Goal: Information Seeking & Learning: Check status

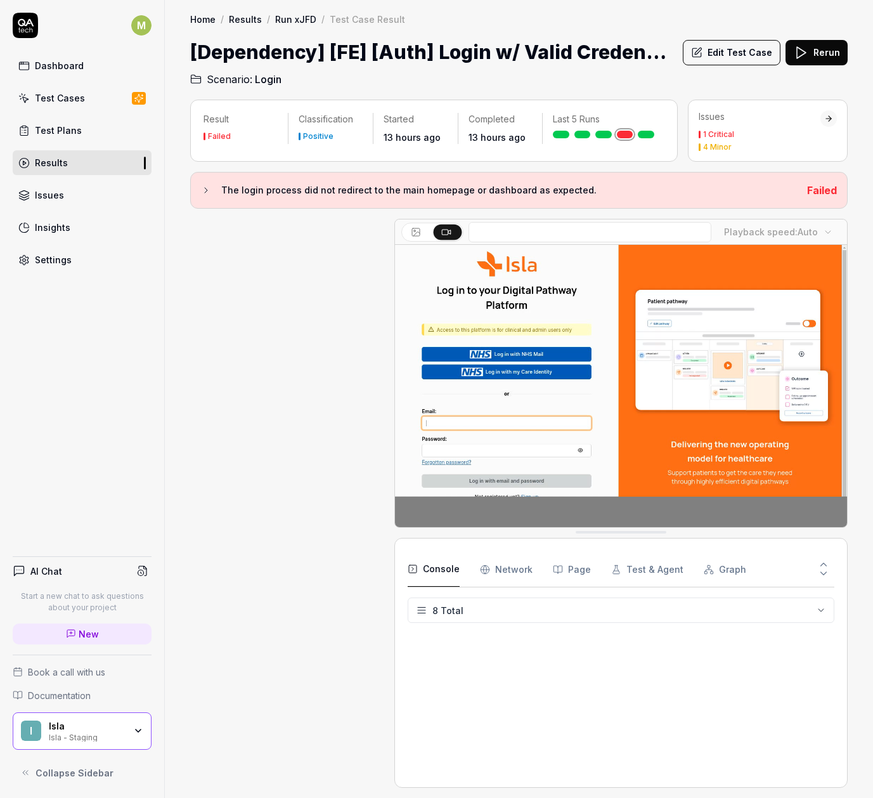
scroll to position [371, 0]
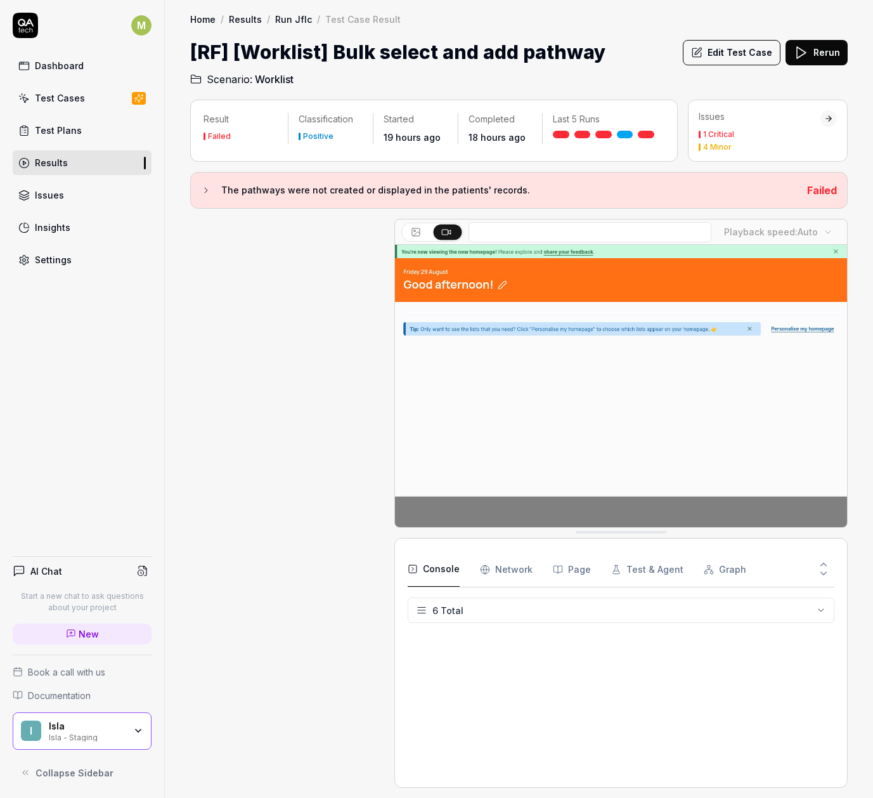
scroll to position [1017, 0]
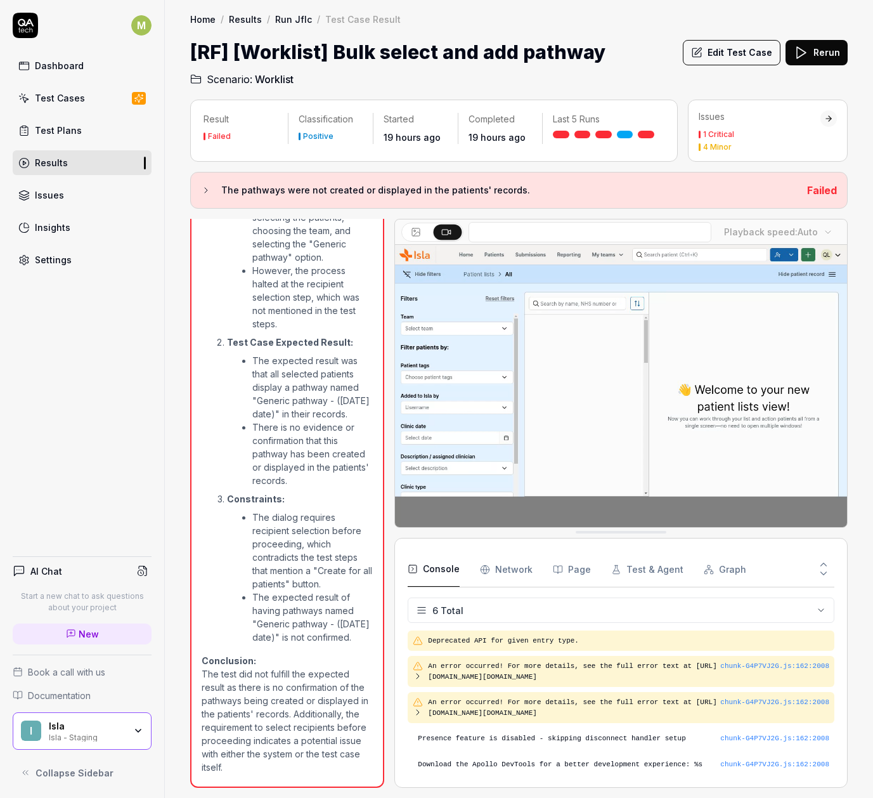
click at [84, 163] on link "Results" at bounding box center [82, 162] width 139 height 25
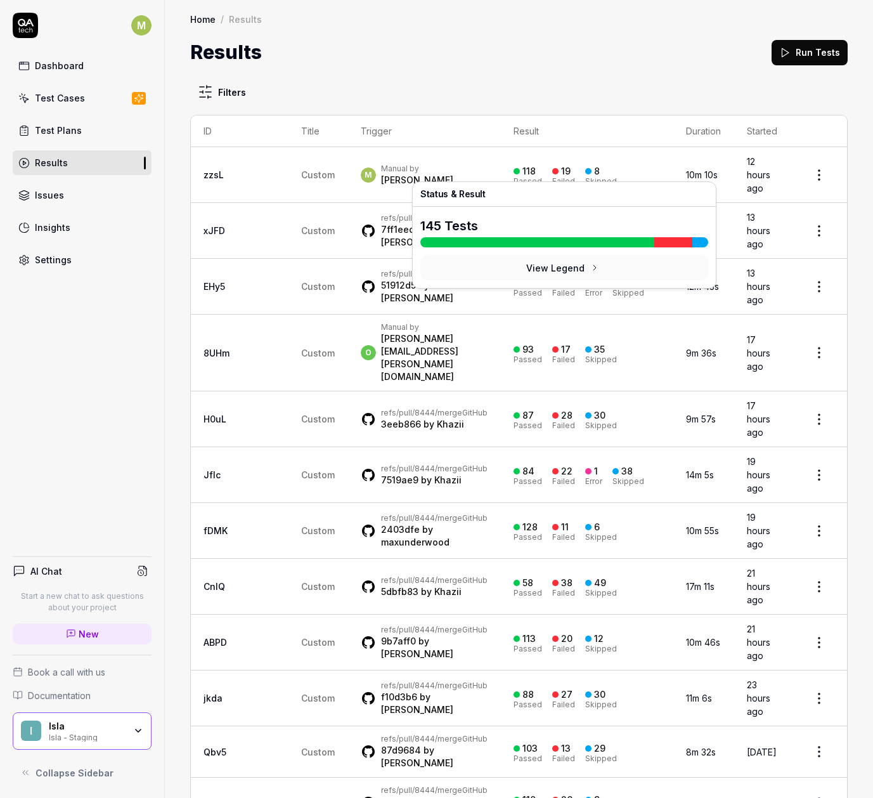
click at [552, 178] on div "Failed" at bounding box center [563, 182] width 23 height 8
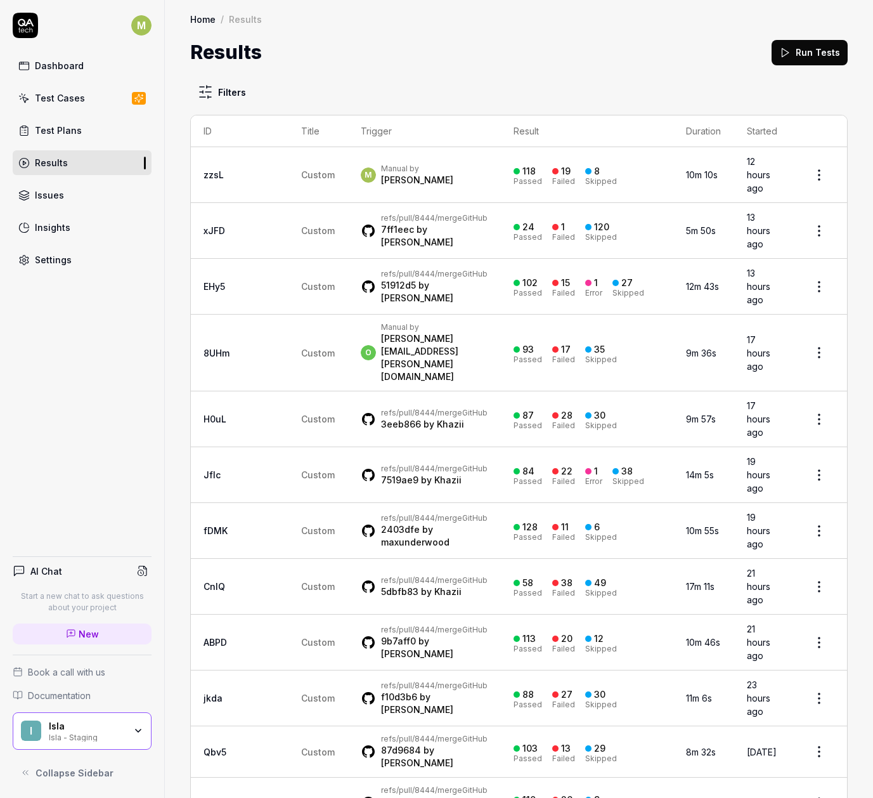
click at [616, 155] on td "118 Passed 19 Failed 8 Skipped" at bounding box center [587, 175] width 172 height 56
click at [558, 164] on div "118 Passed 19 Failed 8 Skipped" at bounding box center [586, 174] width 147 height 21
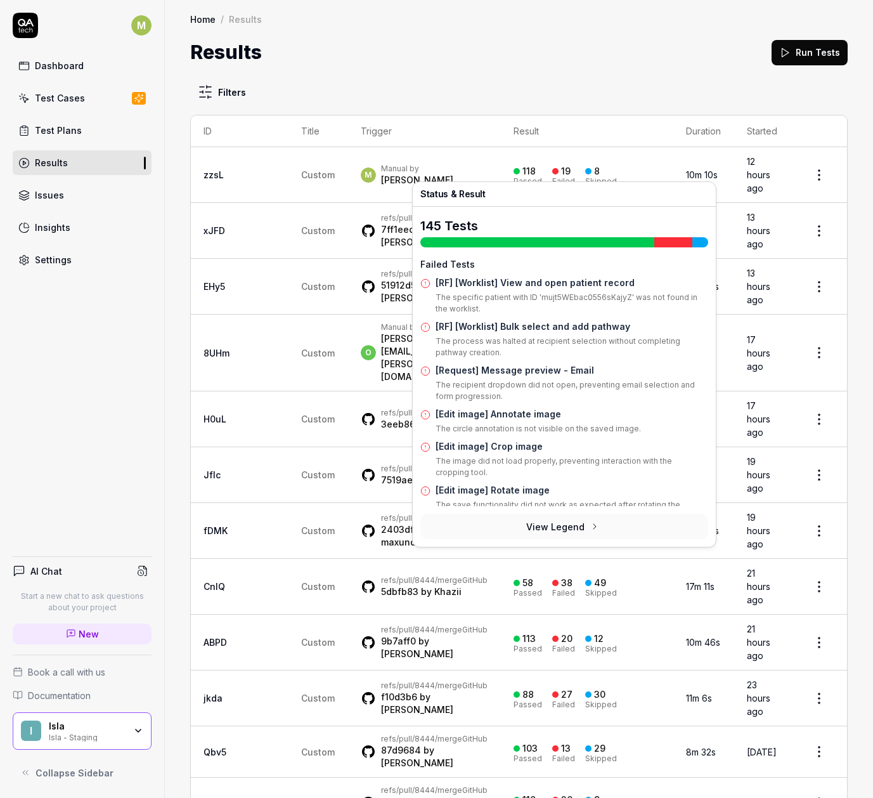
click at [558, 164] on div "118 Passed 19 Failed 8 Skipped" at bounding box center [586, 174] width 147 height 21
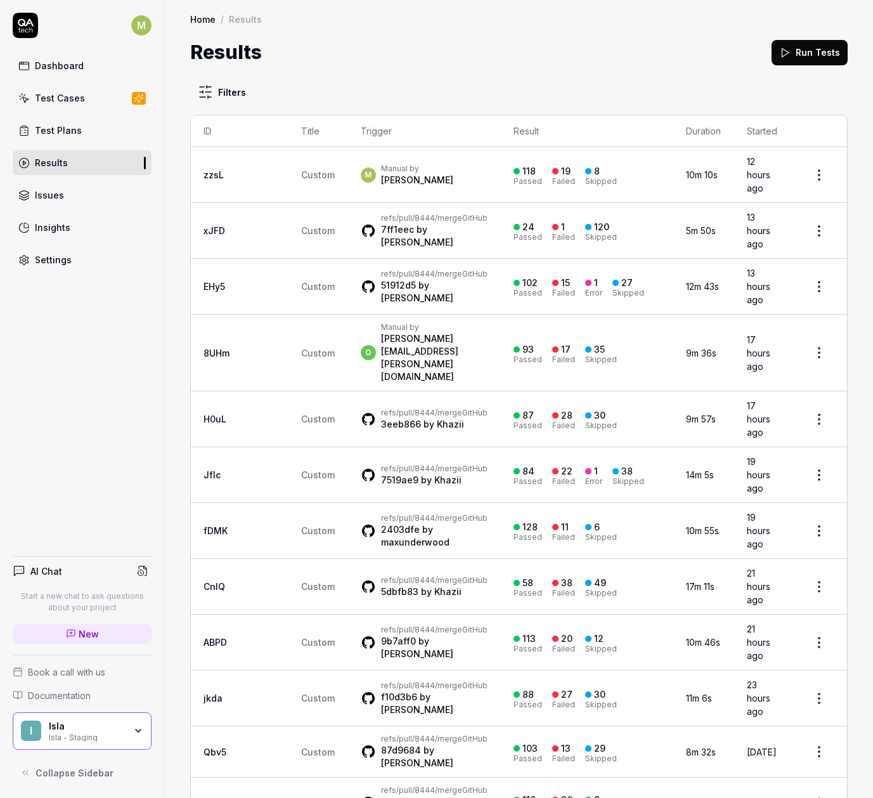
click at [558, 164] on div "118 Passed 19 Failed 8 Skipped" at bounding box center [586, 174] width 147 height 21
click at [381, 174] on div "Matthew Spurgeon" at bounding box center [417, 180] width 72 height 13
click at [210, 158] on td "zzsL" at bounding box center [240, 175] width 98 height 56
click at [690, 151] on td "10m 10s" at bounding box center [703, 175] width 61 height 56
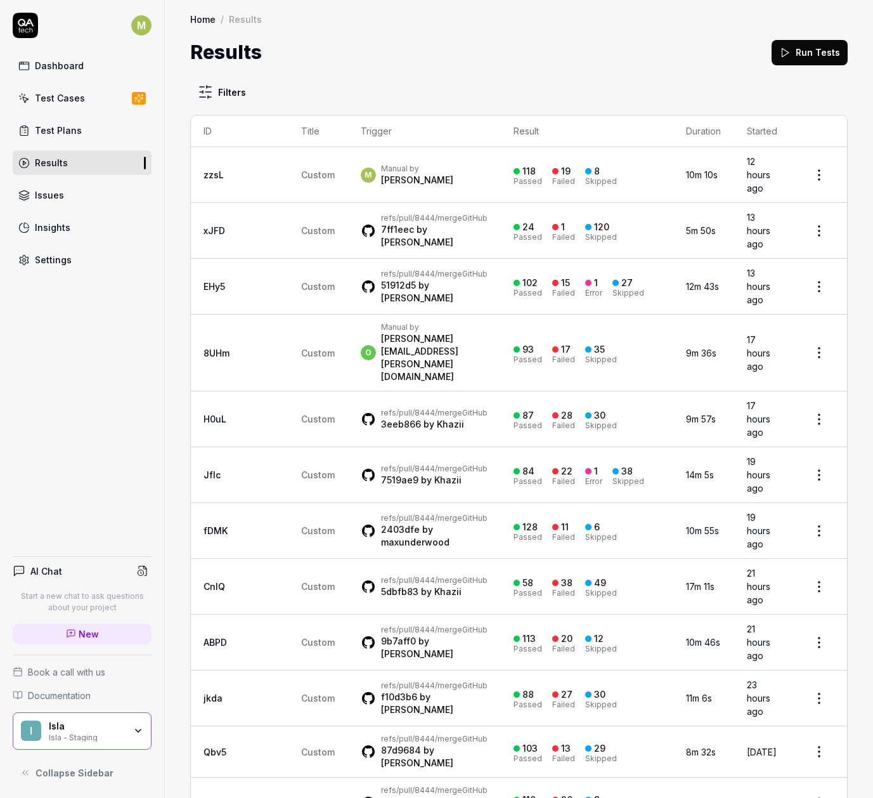
click at [522, 167] on div "118 Passed 19 Failed 8 Skipped" at bounding box center [586, 174] width 147 height 21
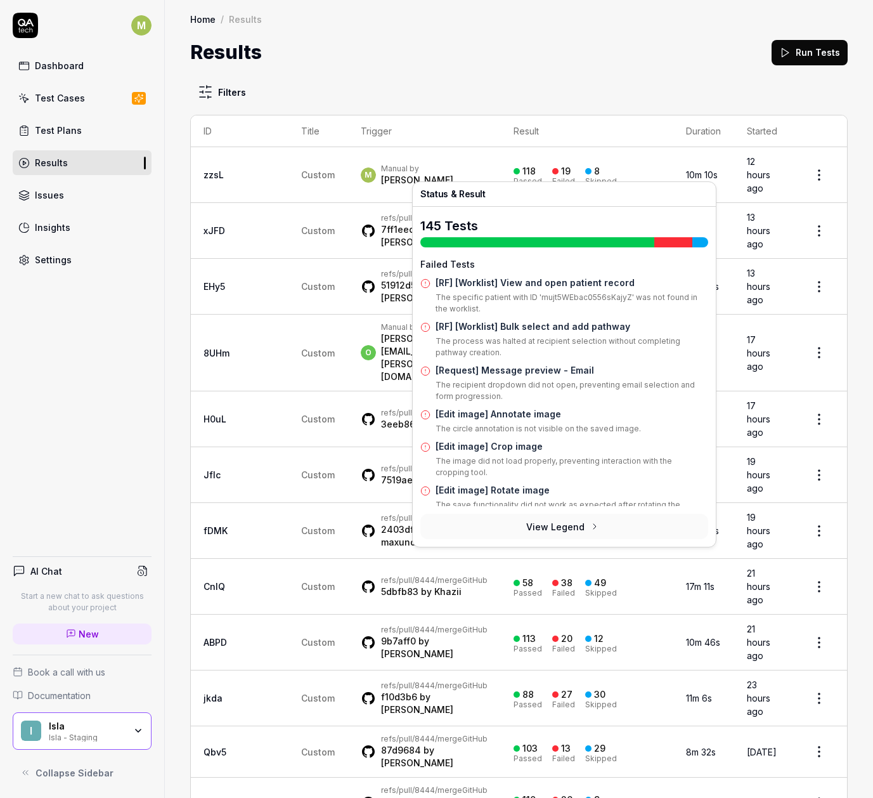
click at [522, 167] on div "118 Passed 19 Failed 8 Skipped" at bounding box center [586, 174] width 147 height 21
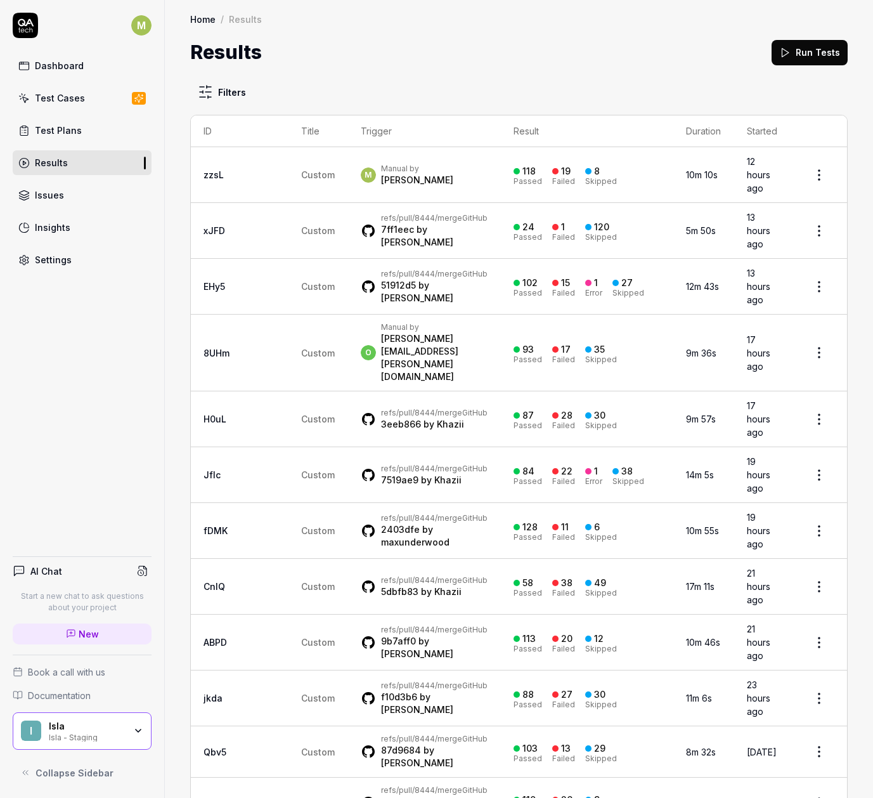
click at [552, 164] on div "19 Failed" at bounding box center [563, 174] width 23 height 21
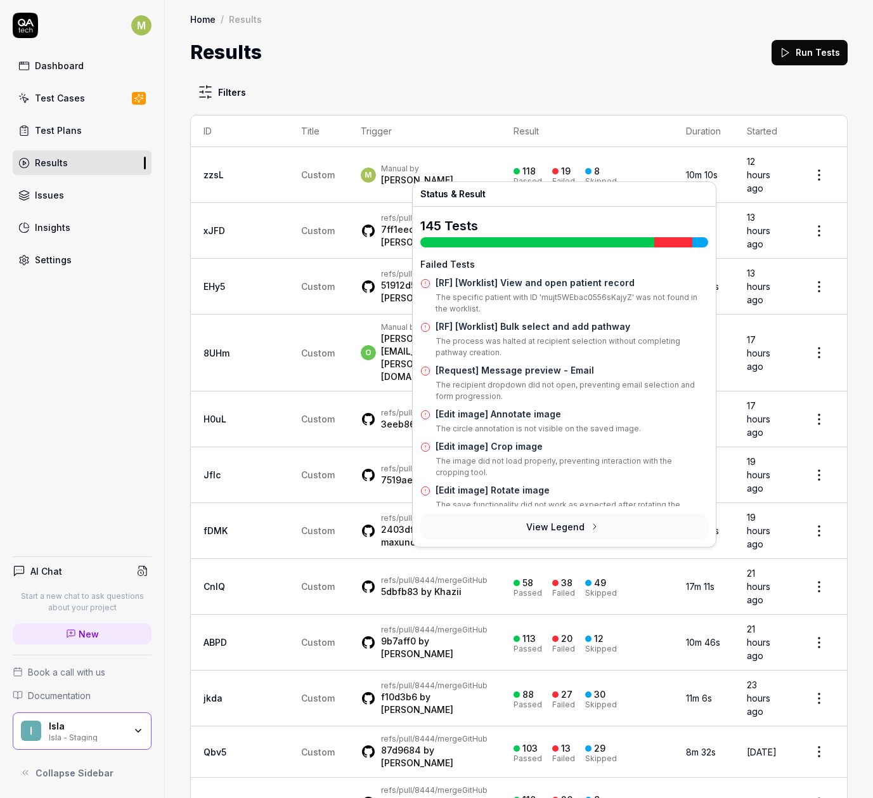
scroll to position [152, 0]
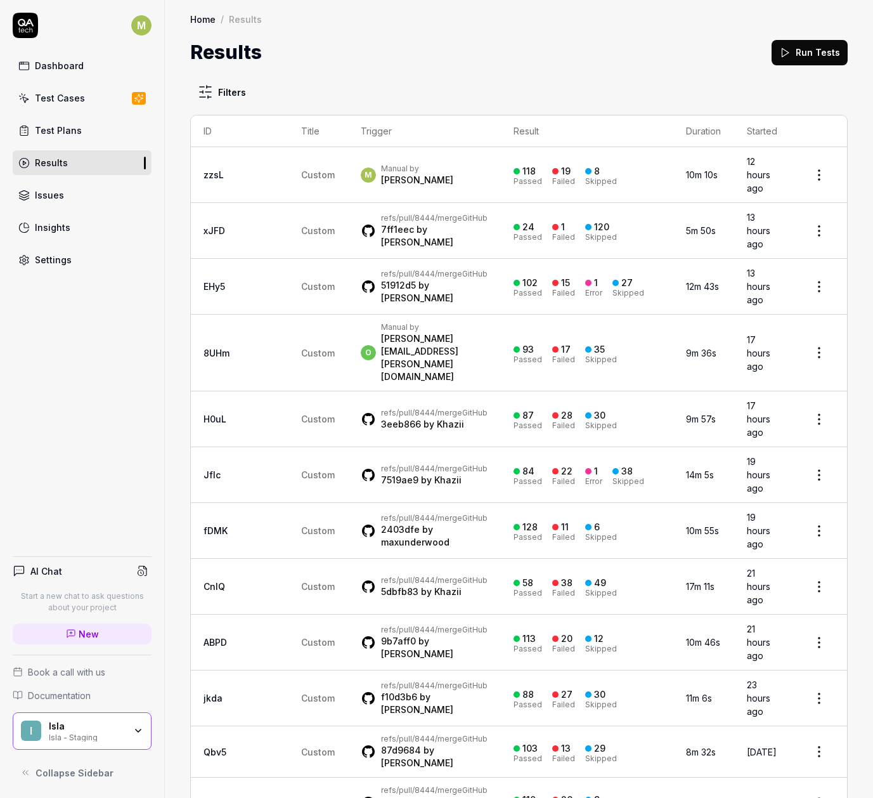
click at [799, 171] on html "M Dashboard Test Cases Test Plans Results Issues Insights Settings AI Chat Star…" at bounding box center [436, 399] width 873 height 798
click at [614, 171] on html "M Dashboard Test Cases Test Plans Results Issues Insights Settings AI Chat Star…" at bounding box center [436, 399] width 873 height 798
click at [614, 171] on div "118 Passed 19 Failed 8 Skipped" at bounding box center [586, 174] width 147 height 21
click at [242, 167] on td "zzsL" at bounding box center [240, 175] width 98 height 56
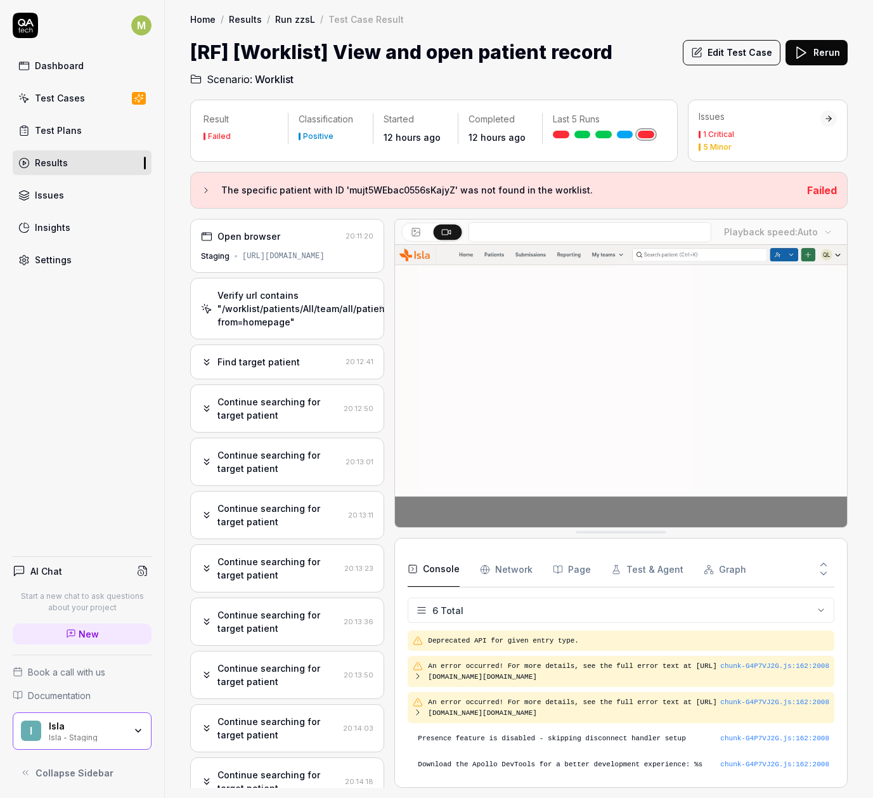
click at [251, 344] on div "Find target patient 20:12:41" at bounding box center [287, 361] width 194 height 35
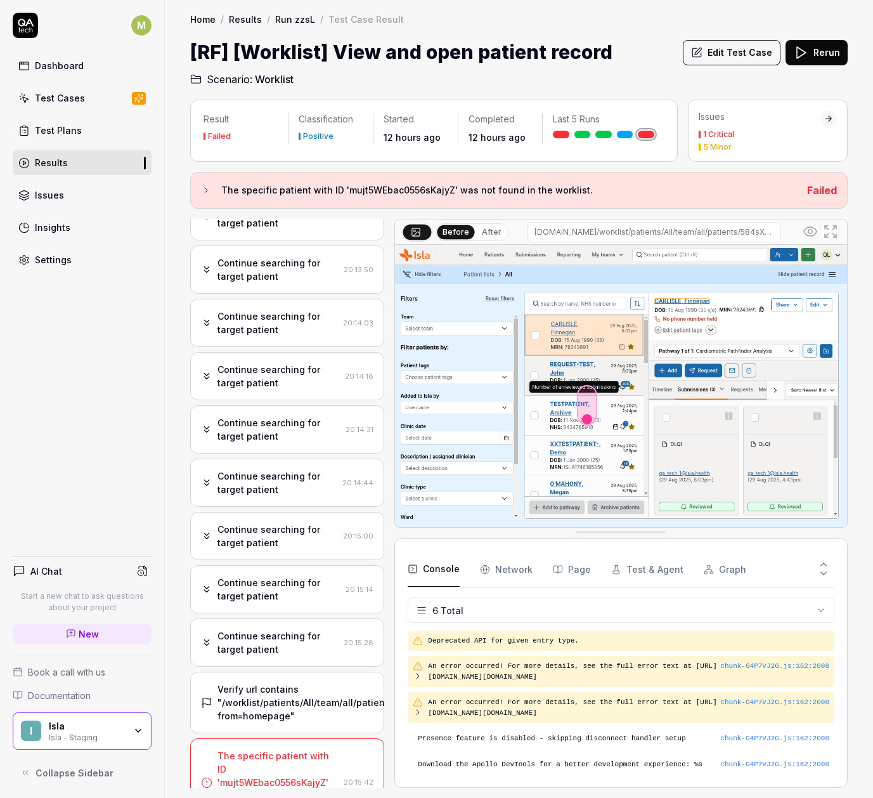
scroll to position [730, 0]
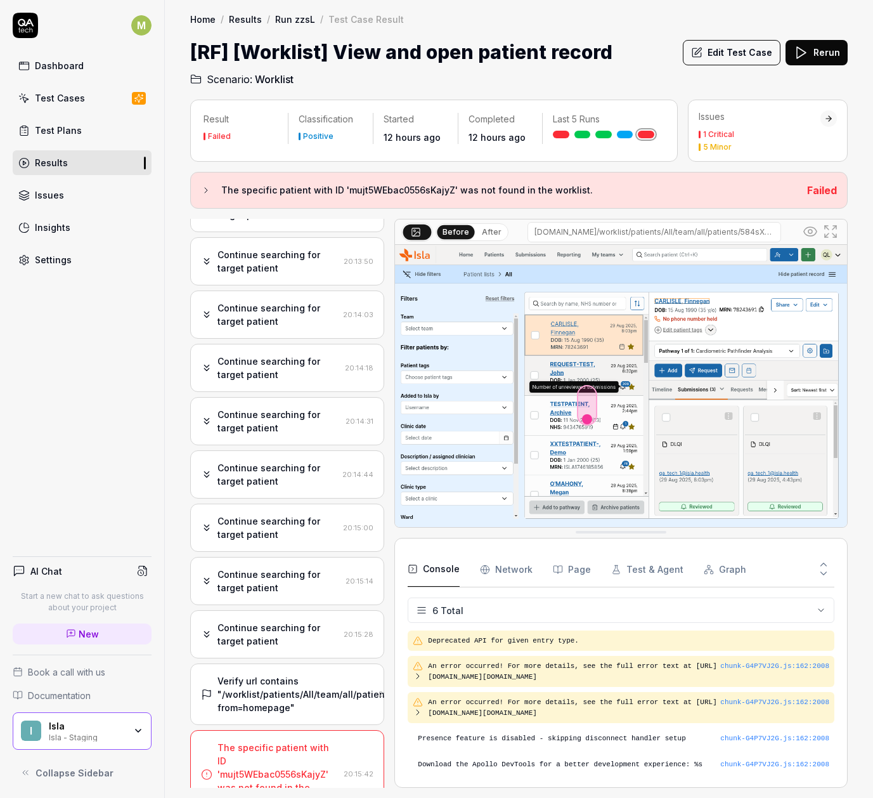
click at [712, 58] on button "Edit Test Case" at bounding box center [732, 52] width 98 height 25
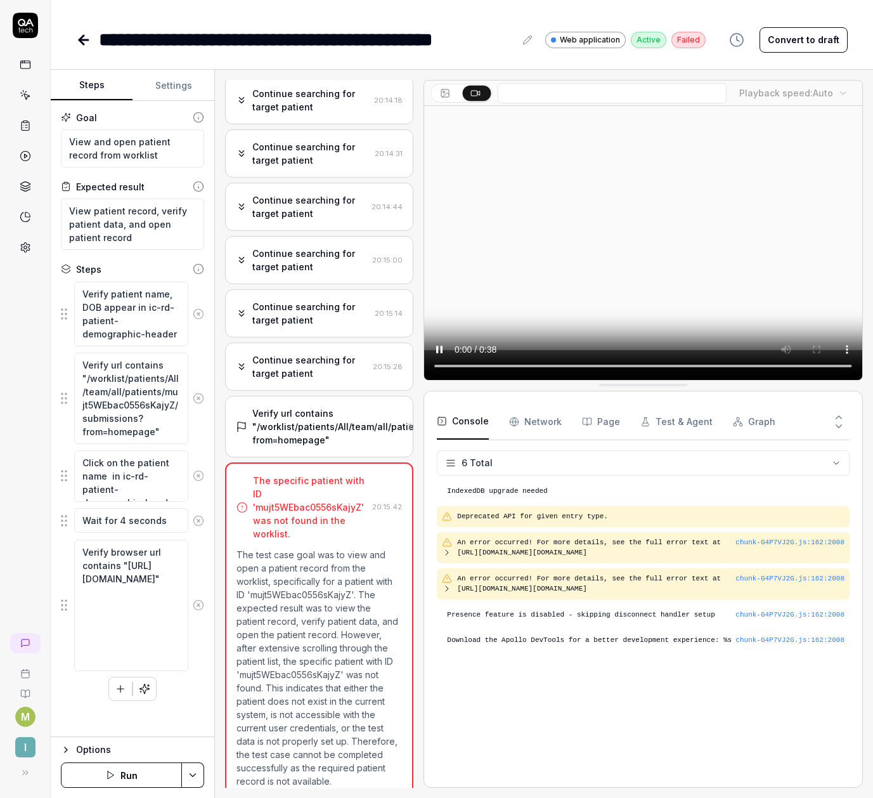
scroll to position [552, 0]
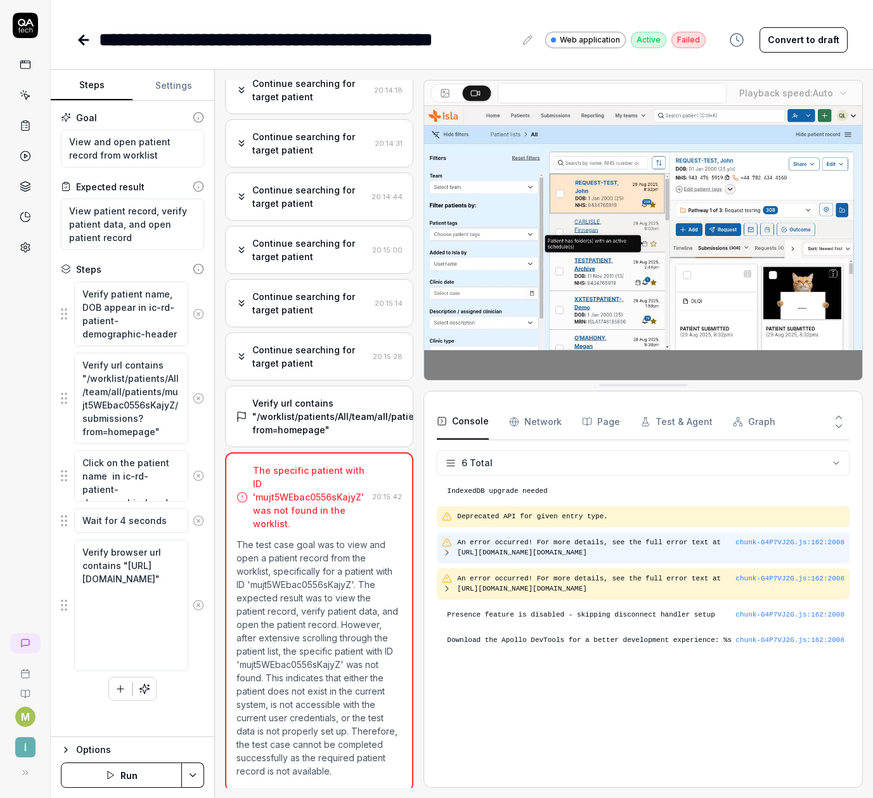
click at [446, 552] on icon at bounding box center [447, 552] width 10 height 10
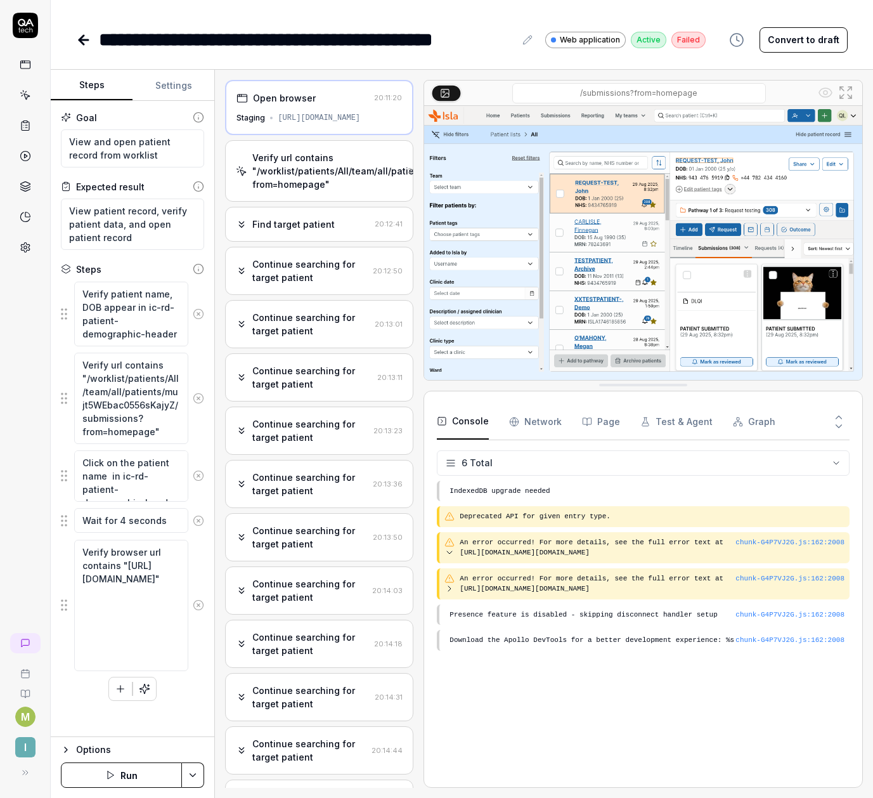
type textarea "*"
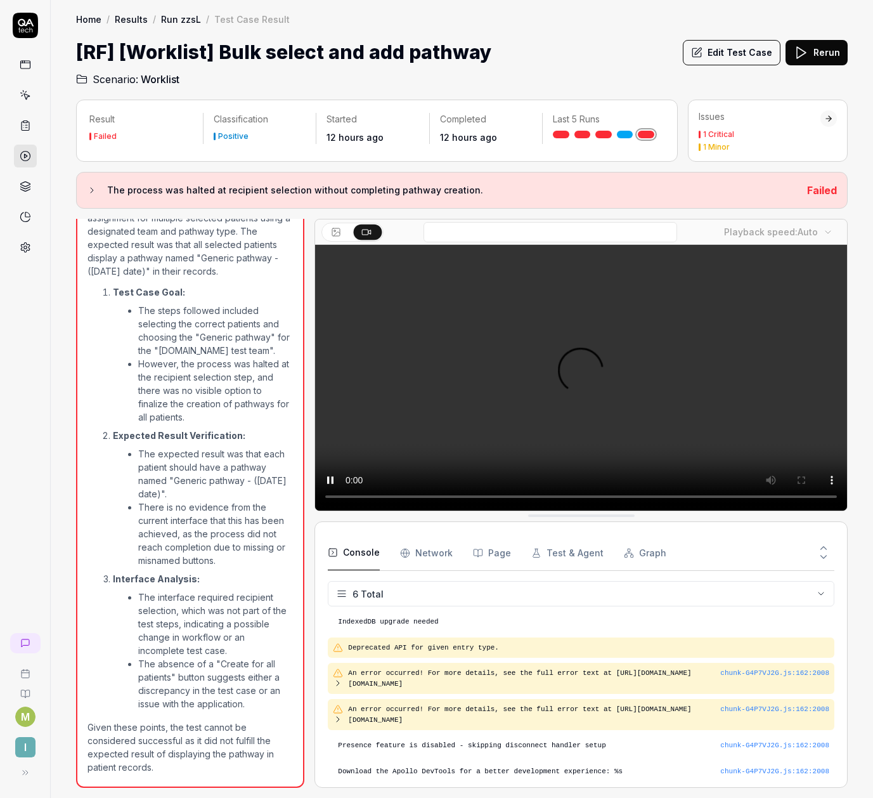
scroll to position [74, 0]
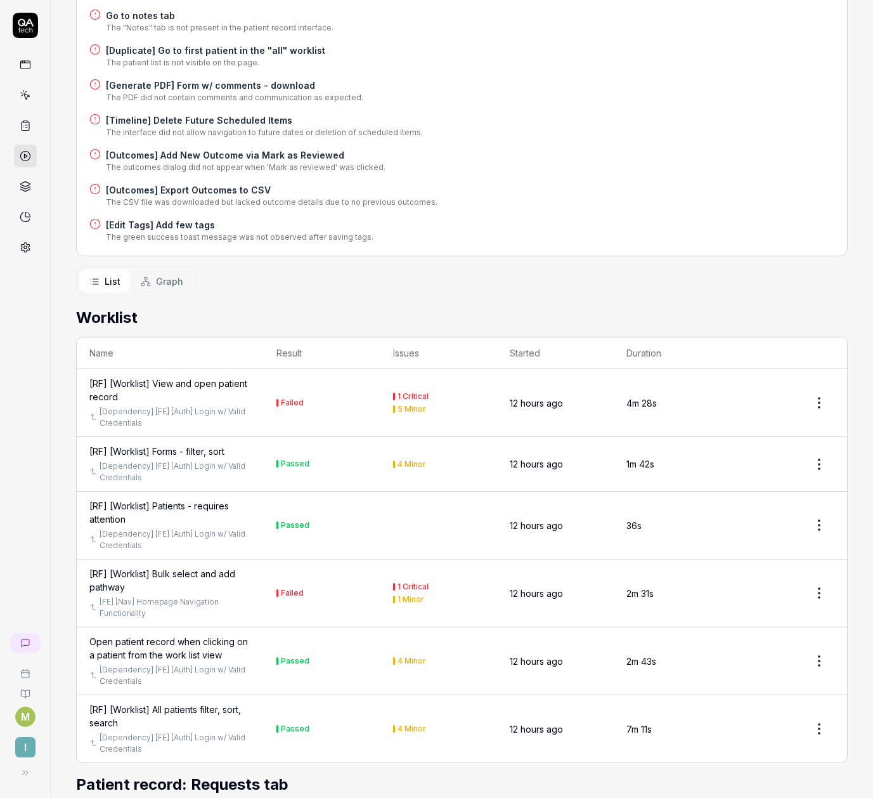
scroll to position [777, 0]
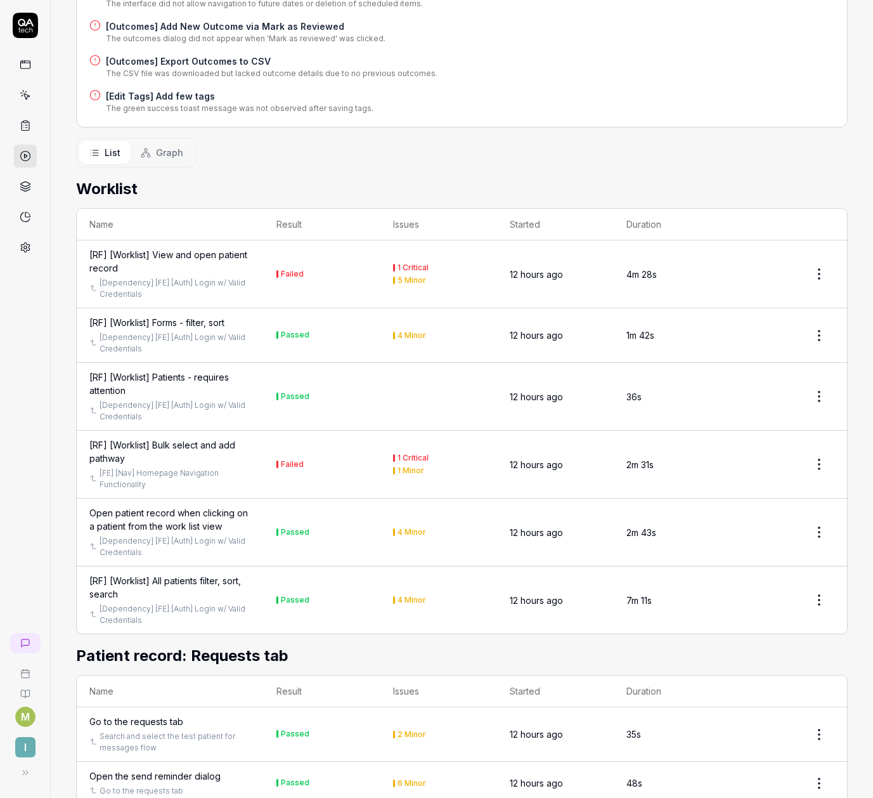
click at [813, 278] on html "M I Home / Results / Run: zzsL Home / Results / Run: zzsL Run: zzsL Rerun faile…" at bounding box center [436, 399] width 873 height 798
click at [743, 202] on html "M I Home / Results / Run: zzsL Home / Results / Run: zzsL Run: zzsL Rerun faile…" at bounding box center [436, 399] width 873 height 798
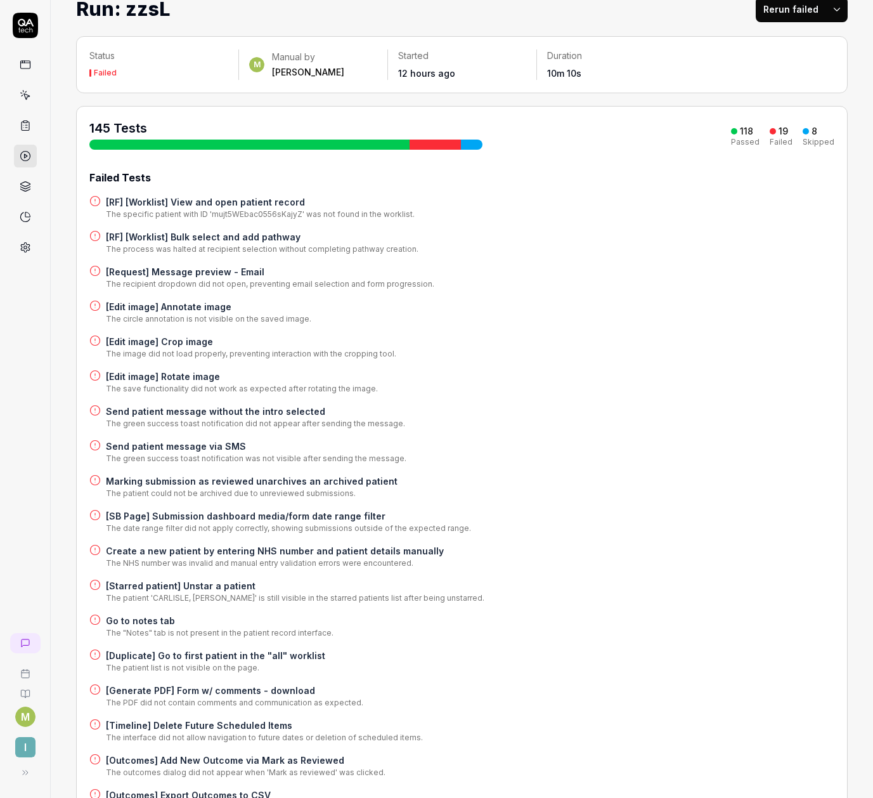
scroll to position [0, 0]
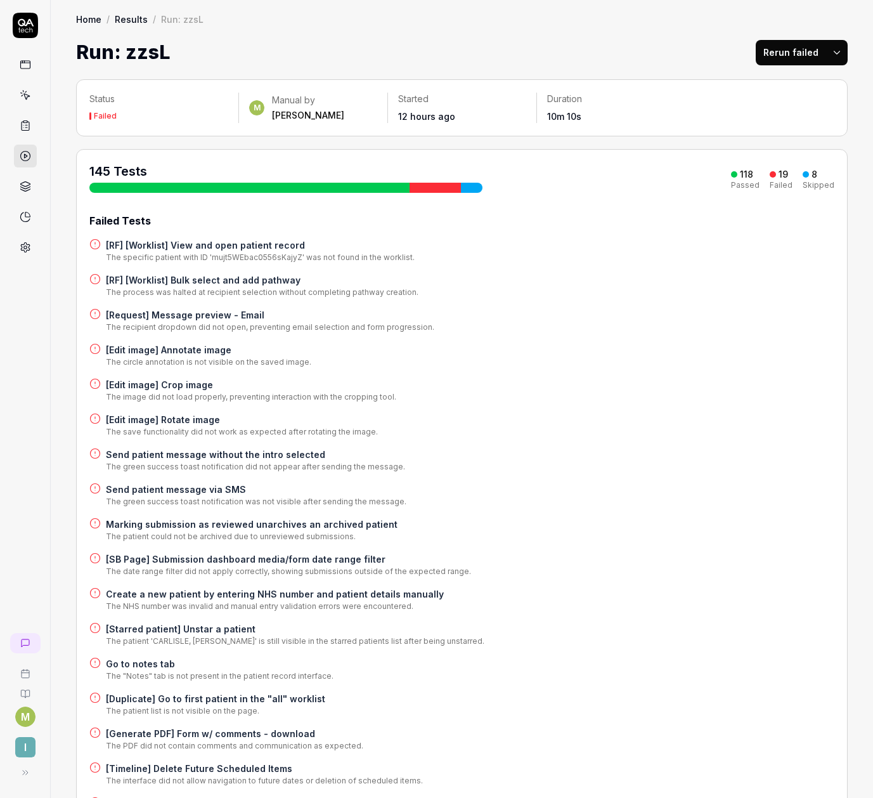
click at [147, 345] on h4 "[Edit image] Annotate image" at bounding box center [208, 349] width 205 height 13
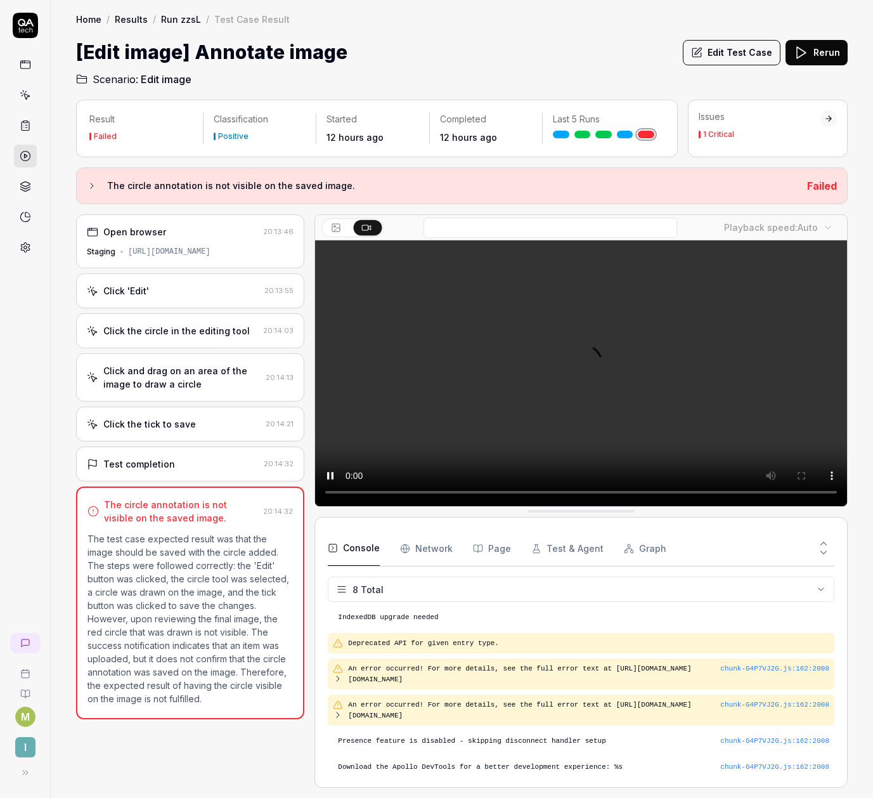
scroll to position [120, 0]
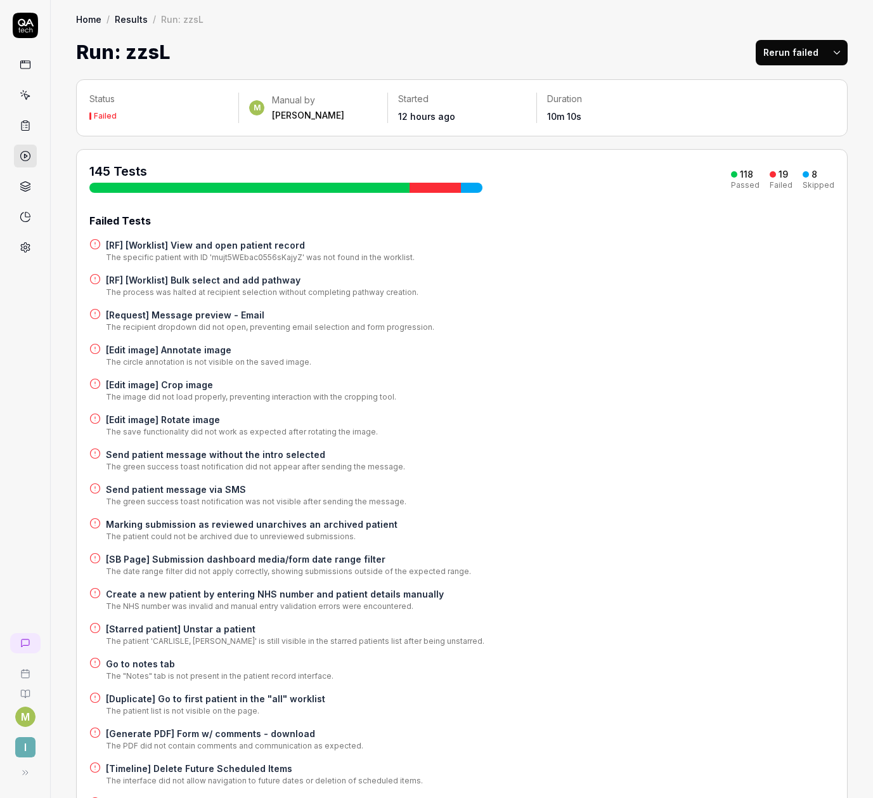
click at [128, 451] on h4 "Send patient message without the intro selected" at bounding box center [255, 454] width 299 height 13
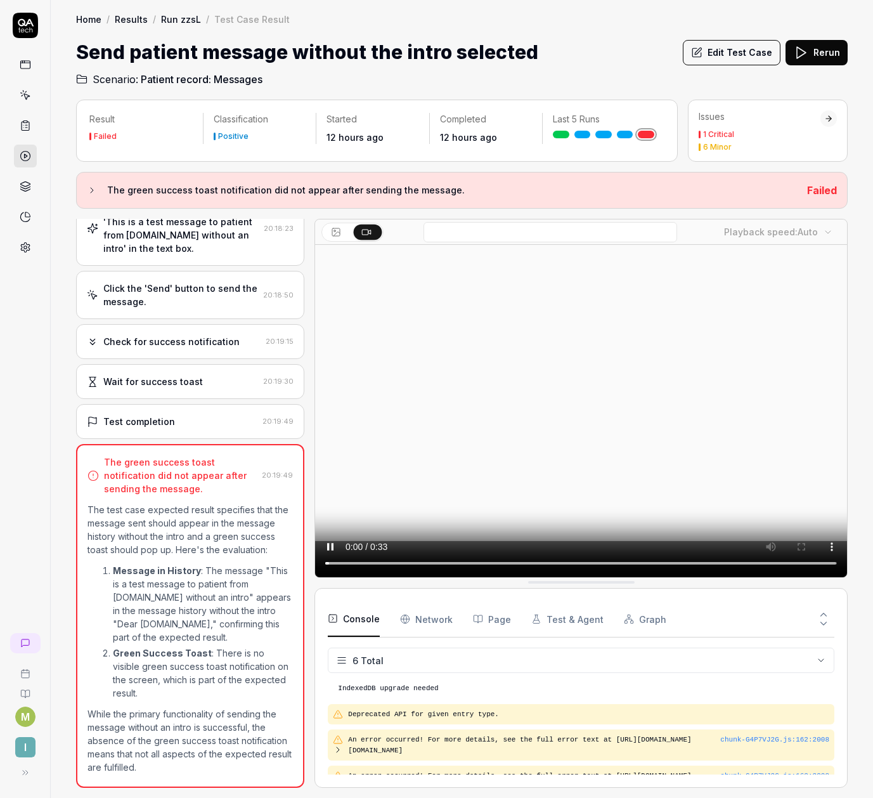
scroll to position [74, 0]
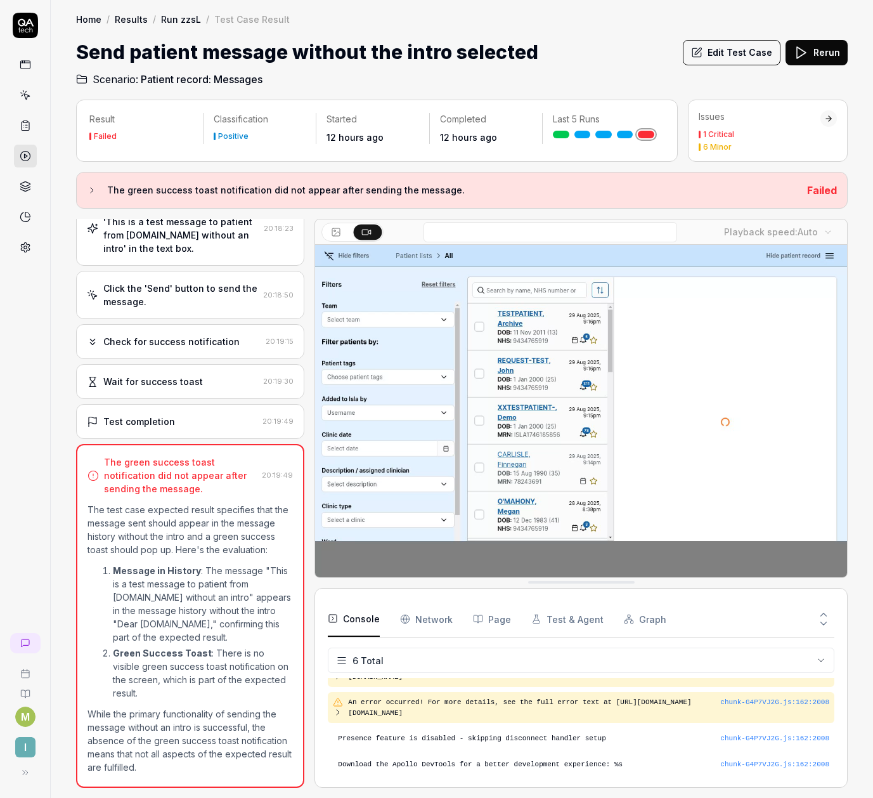
click at [211, 156] on div "Result Failed Classification Positive Started 12 hours ago Completed 12 hours a…" at bounding box center [377, 131] width 602 height 62
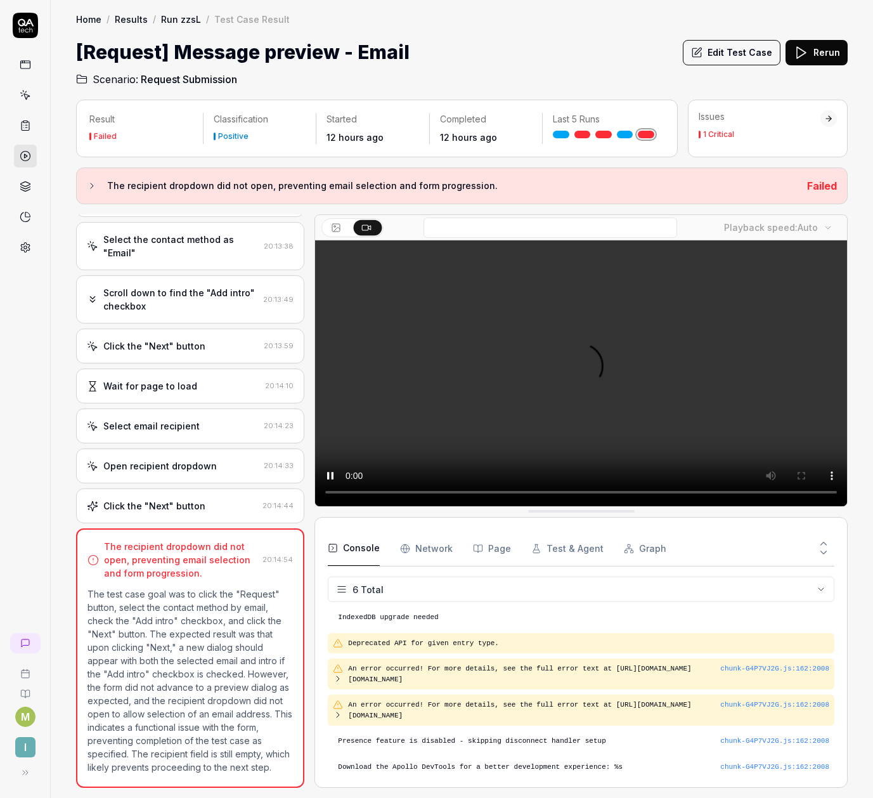
scroll to position [69, 0]
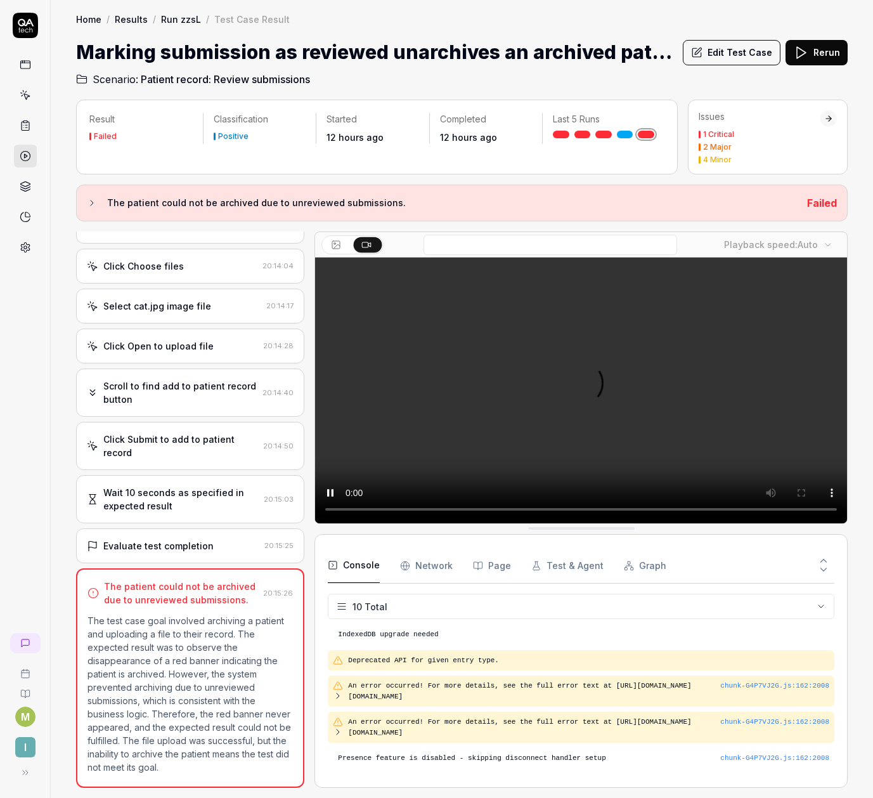
scroll to position [186, 0]
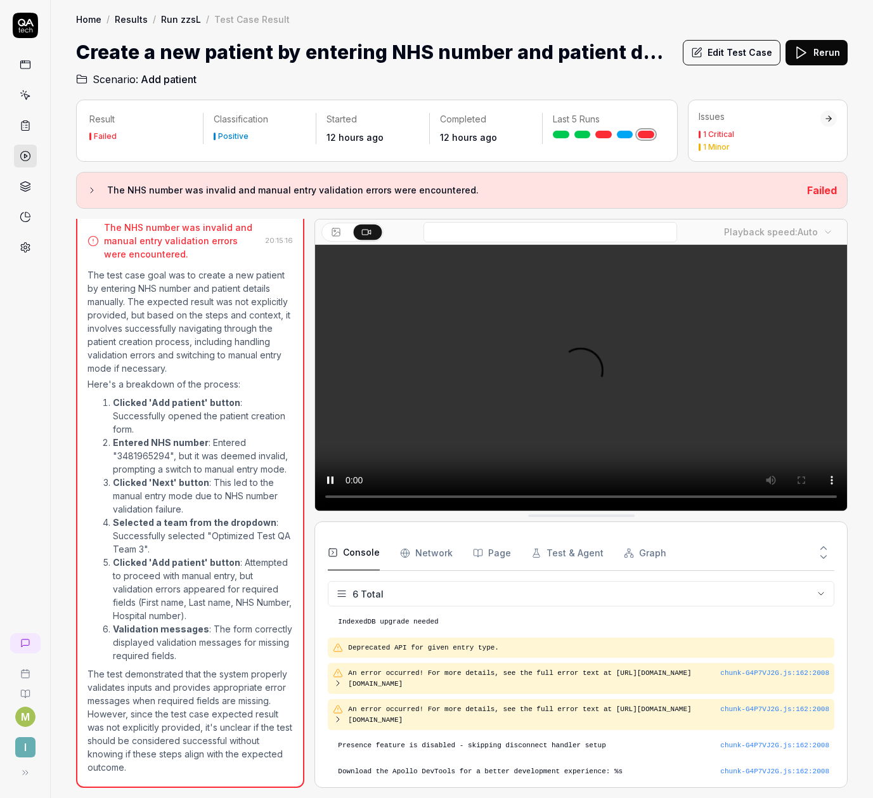
scroll to position [74, 0]
